Goal: Transaction & Acquisition: Purchase product/service

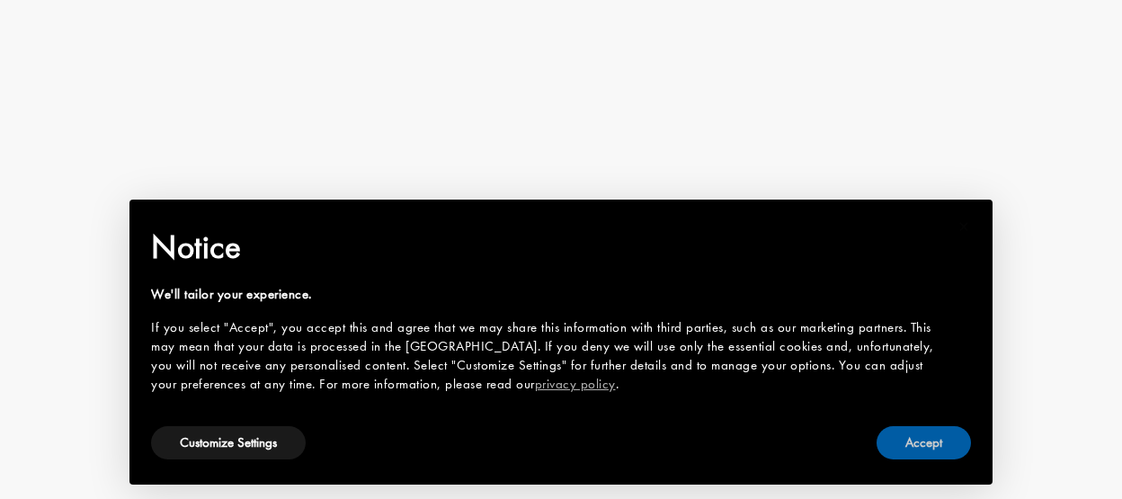
click at [934, 436] on button "Accept" at bounding box center [923, 442] width 94 height 33
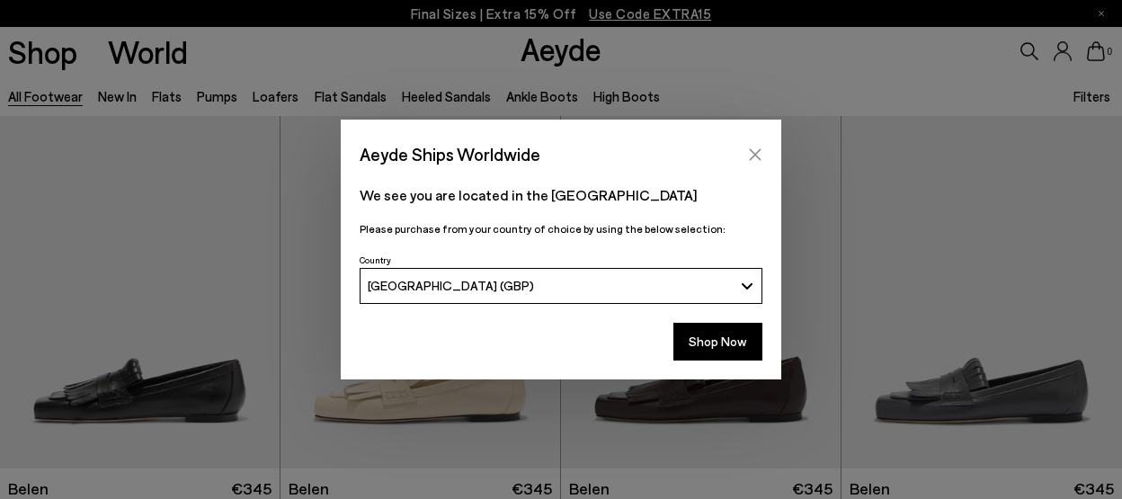
click at [757, 157] on icon "Close" at bounding box center [756, 154] width 12 height 12
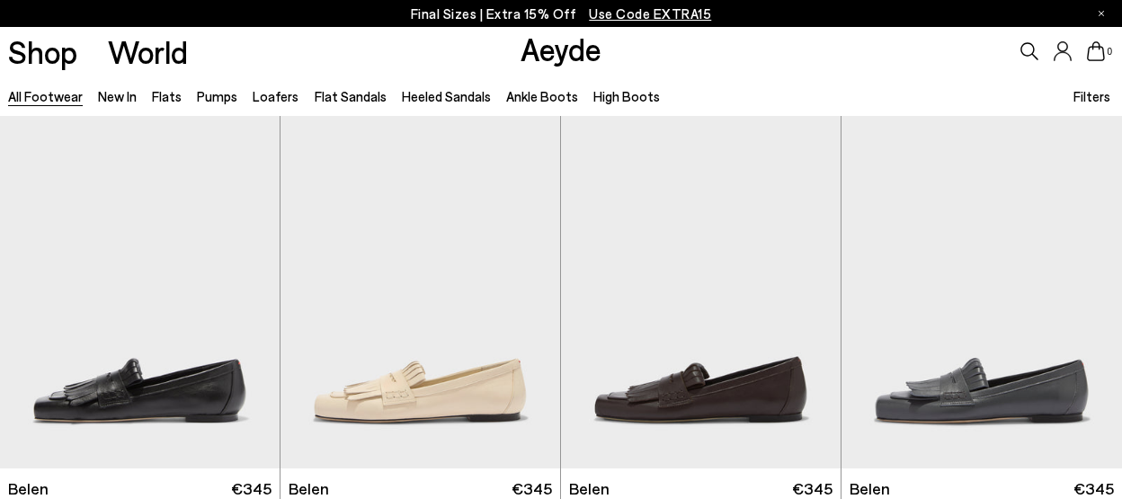
scroll to position [617, 0]
click at [437, 95] on link "Heeled Sandals" at bounding box center [446, 96] width 89 height 16
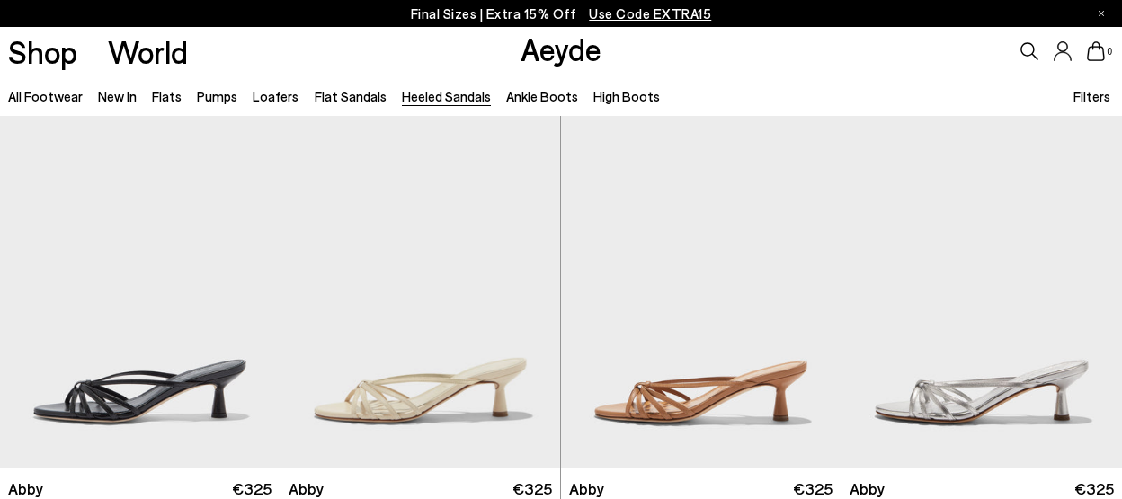
scroll to position [1352, 0]
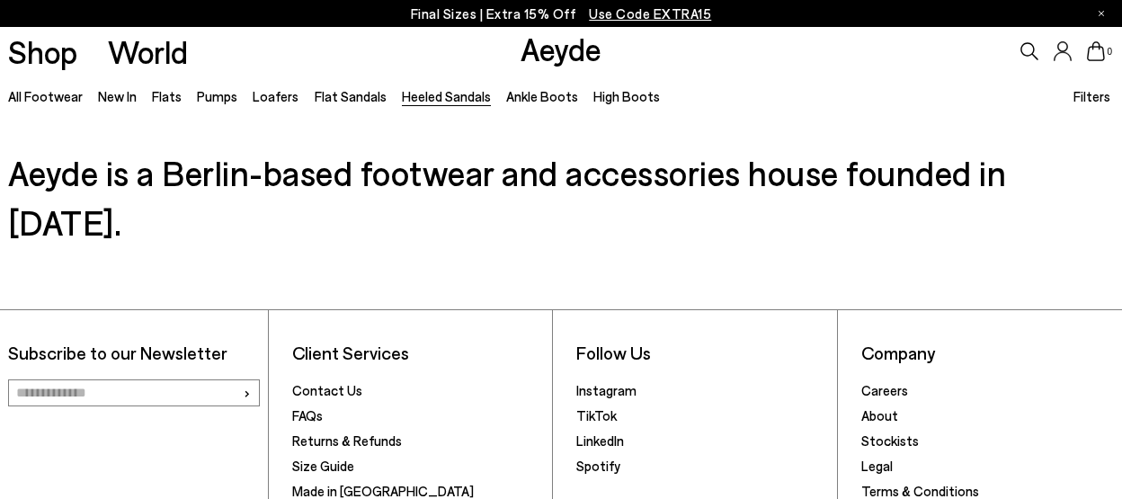
scroll to position [4077, 0]
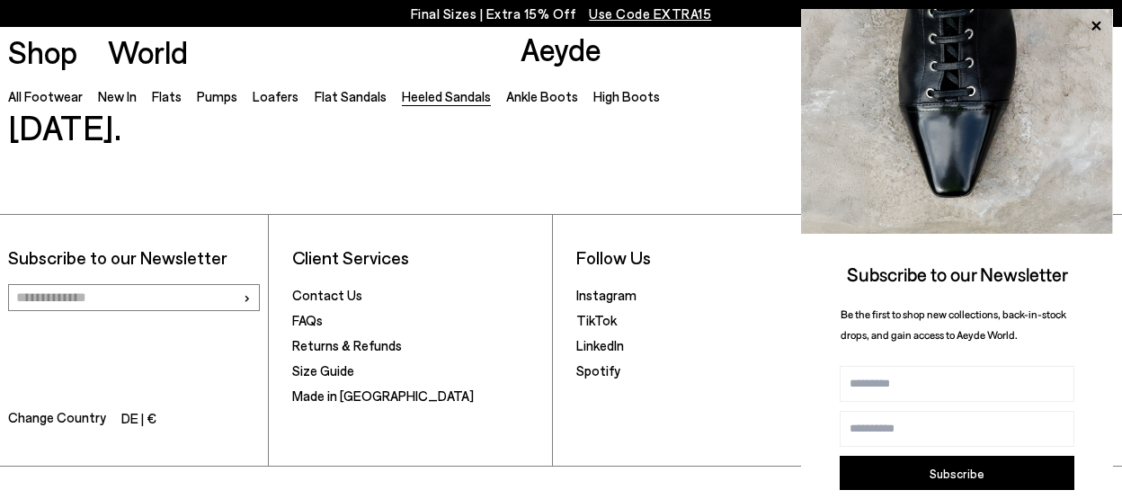
click at [1097, 22] on icon at bounding box center [1095, 25] width 23 height 23
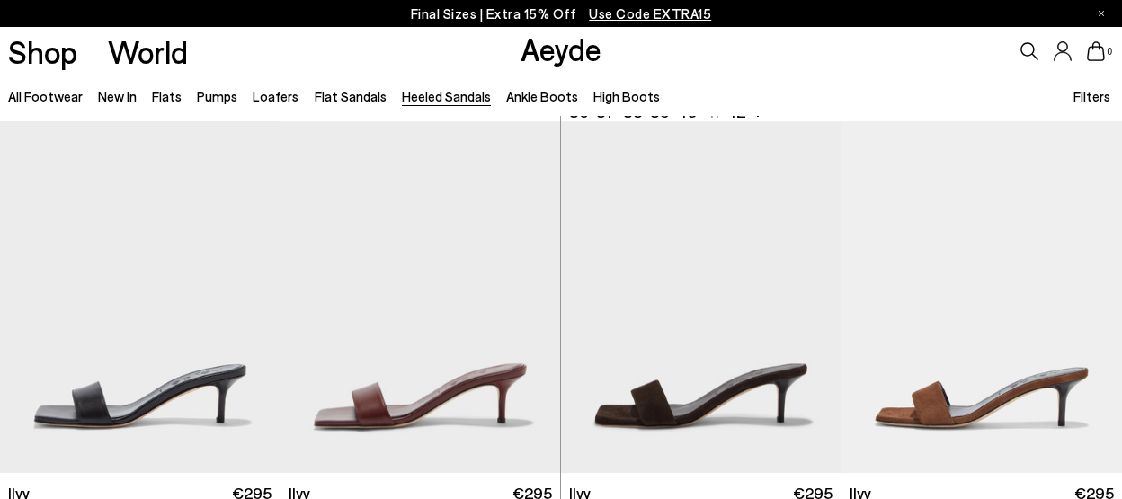
scroll to position [3699, 0]
